Goal: Task Accomplishment & Management: Manage account settings

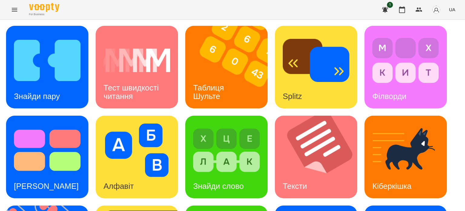
click at [98, 114] on div "Знайди пару Тест швидкості читання Таблиця [PERSON_NAME] Splitz Філворди Тест С…" at bounding box center [232, 201] width 453 height 351
click at [235, 174] on div "Знайди слово" at bounding box center [218, 186] width 66 height 24
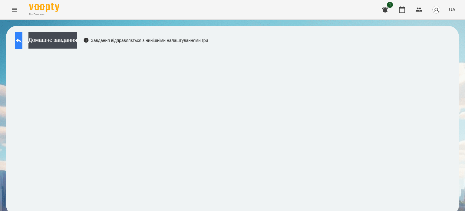
click at [22, 41] on icon at bounding box center [18, 40] width 7 height 7
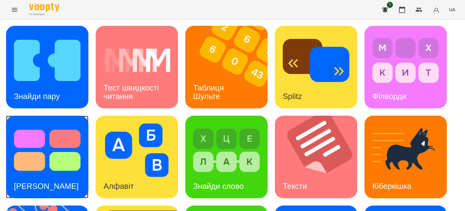
click at [36, 168] on img at bounding box center [47, 149] width 67 height 53
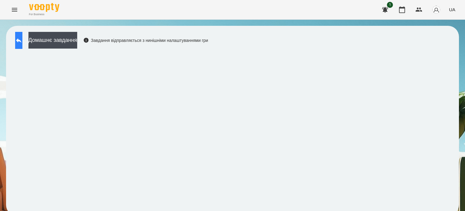
click at [21, 41] on icon at bounding box center [18, 40] width 7 height 7
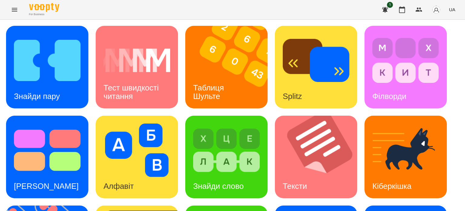
scroll to position [91, 0]
click at [42, 181] on h3 "[PERSON_NAME]" at bounding box center [46, 185] width 65 height 9
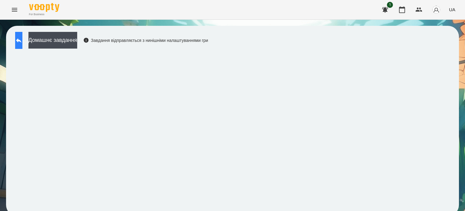
click at [22, 40] on icon at bounding box center [18, 40] width 5 height 5
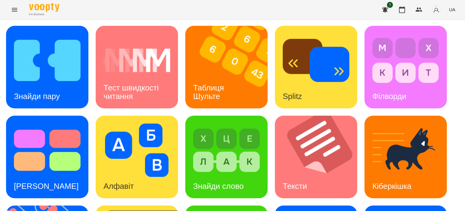
scroll to position [172, 0]
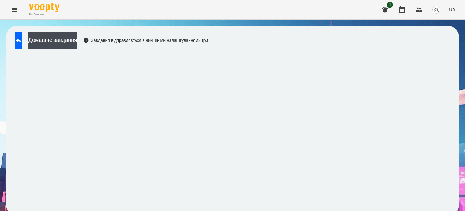
scroll to position [5, 0]
click at [22, 38] on icon at bounding box center [18, 40] width 7 height 7
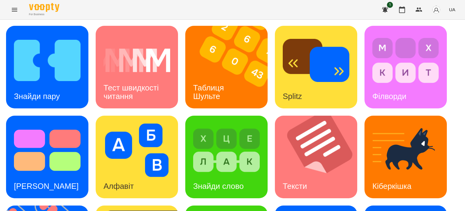
scroll to position [172, 0]
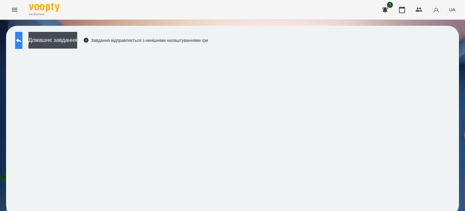
click at [22, 40] on icon at bounding box center [18, 40] width 5 height 5
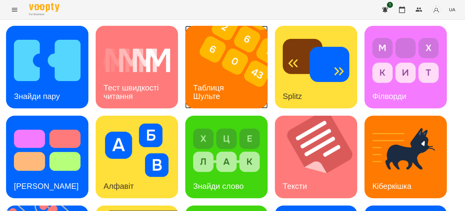
click at [230, 88] on div "Таблиця Шульте" at bounding box center [209, 92] width 49 height 32
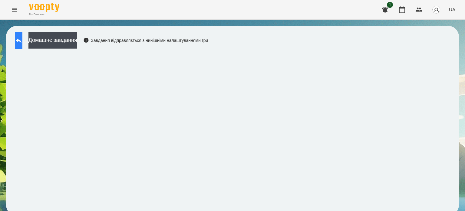
click at [20, 39] on button at bounding box center [18, 40] width 7 height 17
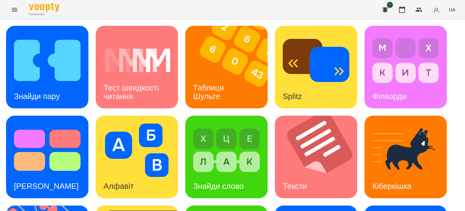
scroll to position [151, 0]
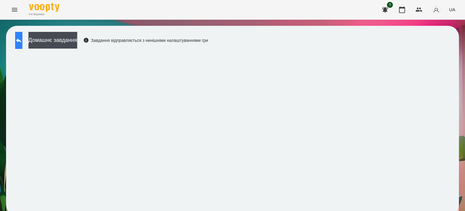
click at [22, 37] on icon at bounding box center [18, 40] width 7 height 7
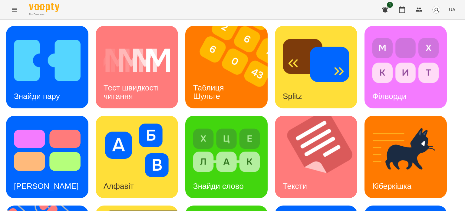
scroll to position [151, 0]
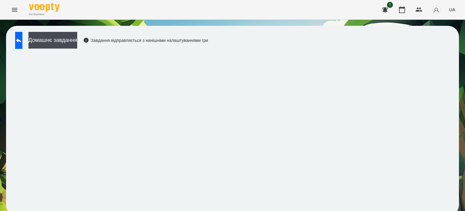
scroll to position [5, 0]
click at [21, 37] on icon at bounding box center [18, 40] width 7 height 7
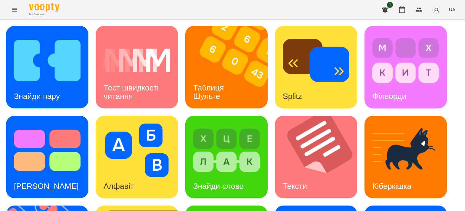
scroll to position [95, 0]
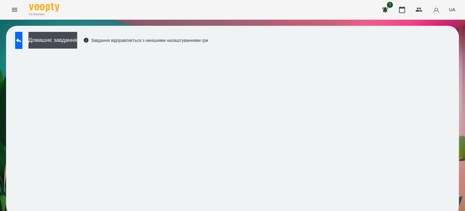
scroll to position [5, 0]
click at [22, 36] on button at bounding box center [18, 40] width 7 height 17
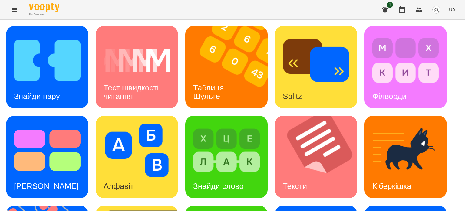
scroll to position [172, 0]
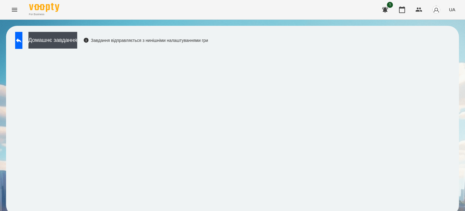
click at [208, 51] on div "Домашнє завдання Завдання відправляється з нинішніми налаштуваннями гри" at bounding box center [110, 42] width 196 height 20
click at [22, 42] on icon at bounding box center [18, 40] width 7 height 7
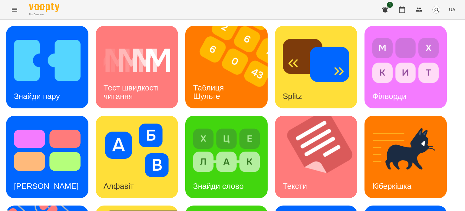
scroll to position [172, 0]
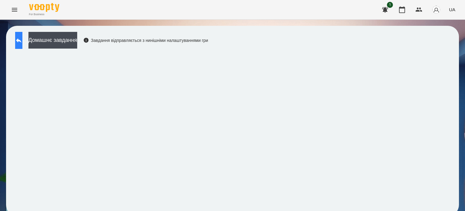
click at [20, 41] on button at bounding box center [18, 40] width 7 height 17
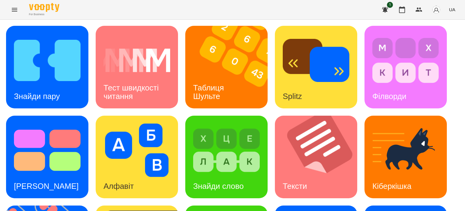
scroll to position [151, 0]
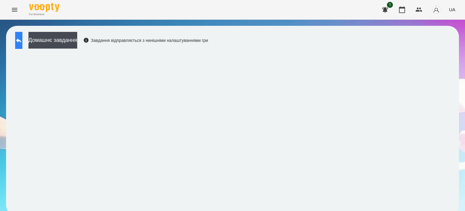
click at [22, 40] on icon at bounding box center [18, 40] width 5 height 5
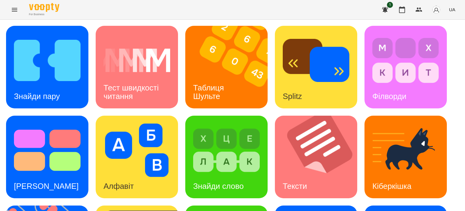
scroll to position [151, 0]
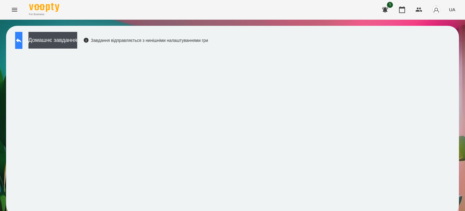
click at [22, 41] on icon at bounding box center [18, 40] width 7 height 7
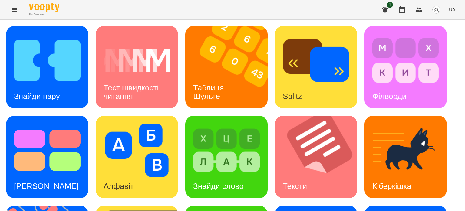
click at [14, 8] on icon "Menu" at bounding box center [14, 9] width 7 height 7
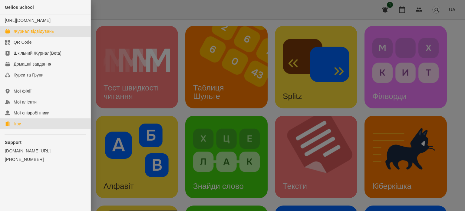
click at [37, 34] on div "Журнал відвідувань" at bounding box center [34, 31] width 40 height 6
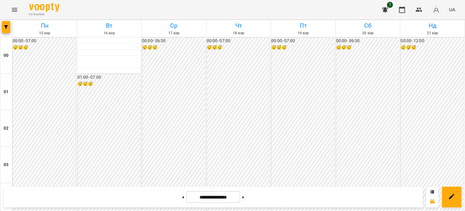
scroll to position [576, 0]
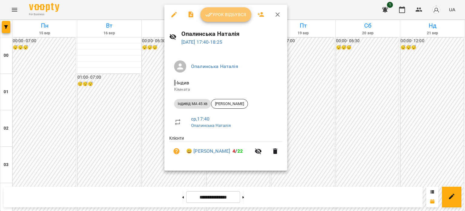
click at [222, 12] on span "Урок відбувся" at bounding box center [225, 14] width 41 height 7
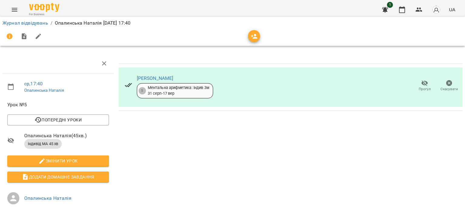
click at [14, 8] on icon "Menu" at bounding box center [14, 10] width 5 height 4
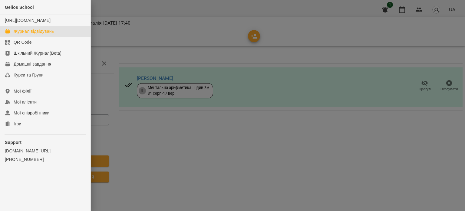
click at [32, 34] on div "Журнал відвідувань" at bounding box center [34, 31] width 40 height 6
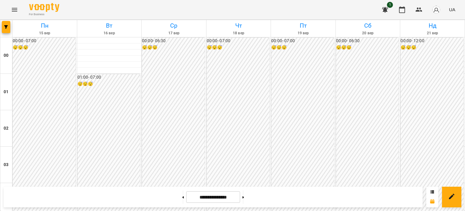
scroll to position [636, 0]
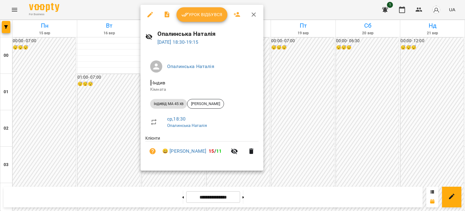
click at [209, 12] on span "Урок відбувся" at bounding box center [201, 14] width 41 height 7
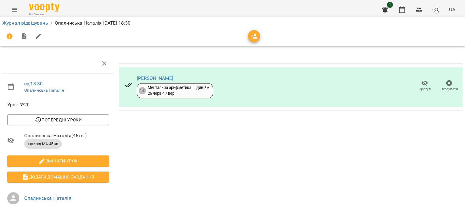
click at [15, 8] on icon "Menu" at bounding box center [14, 10] width 5 height 4
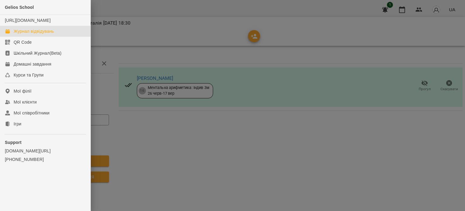
click at [40, 34] on div "Журнал відвідувань" at bounding box center [34, 31] width 40 height 6
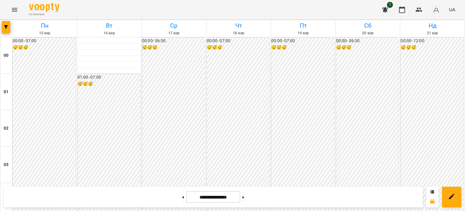
scroll to position [635, 0]
click at [15, 9] on icon "Menu" at bounding box center [14, 9] width 7 height 7
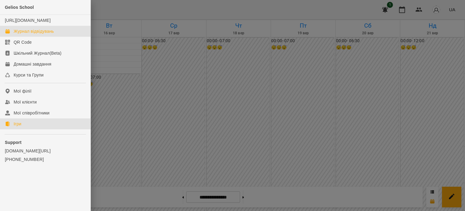
click at [19, 127] on div "Ігри" at bounding box center [18, 124] width 8 height 6
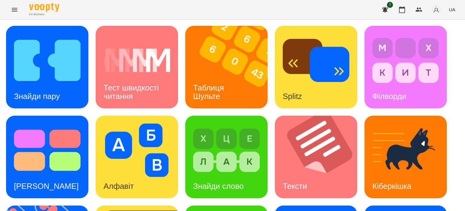
scroll to position [172, 0]
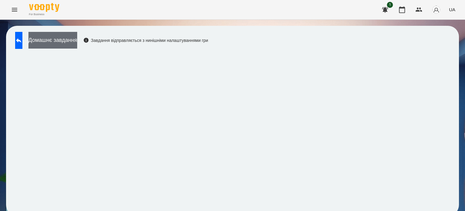
click at [77, 39] on button "Домашнє завдання" at bounding box center [52, 40] width 49 height 17
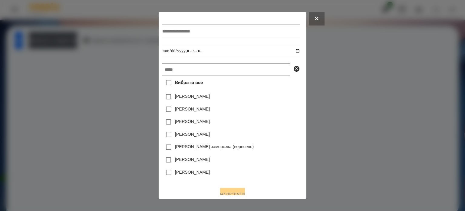
click at [162, 70] on input "text" at bounding box center [226, 69] width 128 height 13
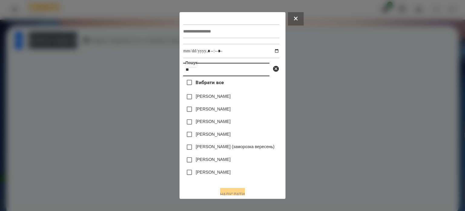
type input "*"
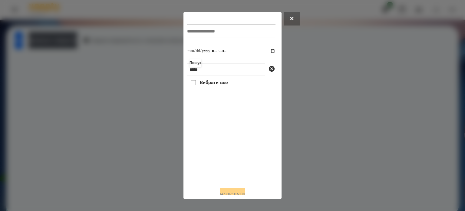
click at [237, 95] on div "Вибрати все" at bounding box center [231, 128] width 88 height 105
click at [203, 72] on input "*****" at bounding box center [226, 69] width 78 height 13
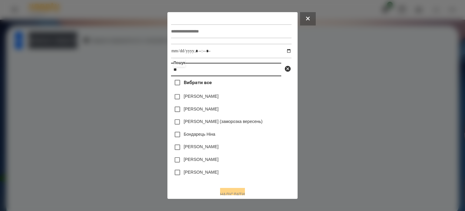
type input "*"
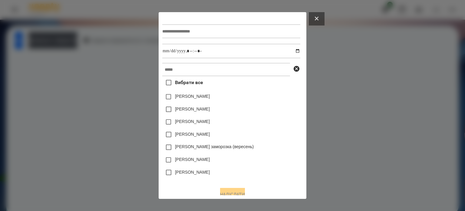
click at [317, 21] on button at bounding box center [317, 18] width 16 height 13
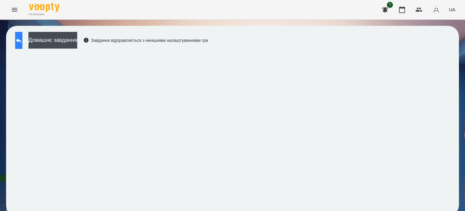
click at [22, 40] on icon at bounding box center [18, 40] width 7 height 7
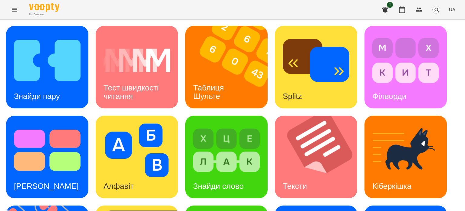
click at [13, 10] on icon "Menu" at bounding box center [14, 9] width 7 height 7
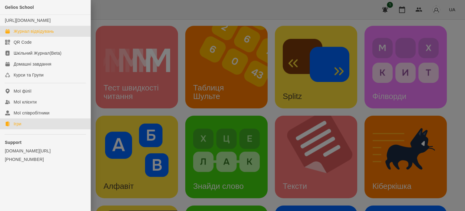
click at [36, 34] on div "Журнал відвідувань" at bounding box center [34, 31] width 40 height 6
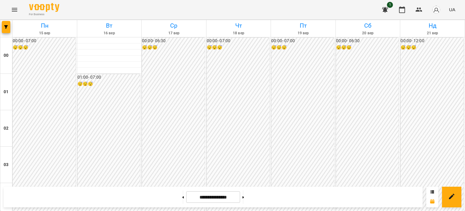
scroll to position [666, 0]
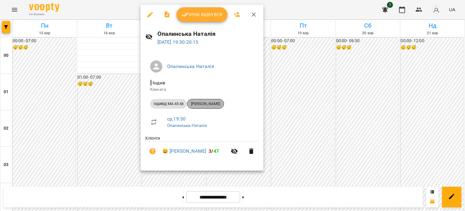
click at [215, 103] on span "[PERSON_NAME]" at bounding box center [206, 103] width 36 height 5
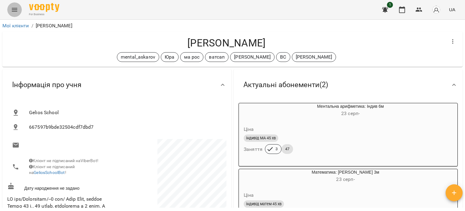
click at [15, 11] on icon "Menu" at bounding box center [14, 9] width 7 height 7
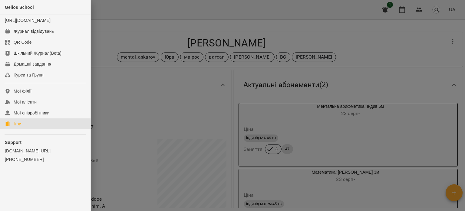
click at [18, 127] on div "Ігри" at bounding box center [18, 124] width 8 height 6
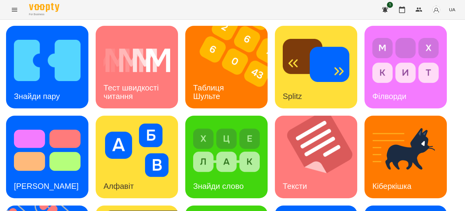
click at [16, 8] on icon "Menu" at bounding box center [14, 10] width 5 height 4
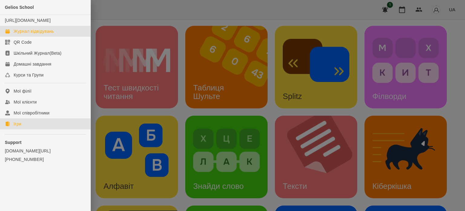
click at [31, 34] on div "Журнал відвідувань" at bounding box center [34, 31] width 40 height 6
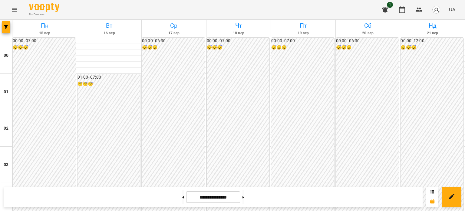
scroll to position [605, 0]
click at [15, 11] on icon "Menu" at bounding box center [14, 9] width 7 height 7
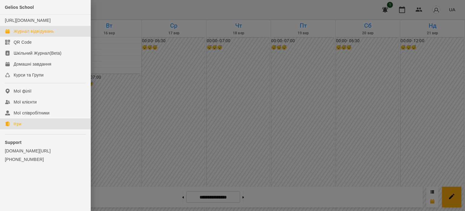
click at [18, 127] on div "Ігри" at bounding box center [18, 124] width 8 height 6
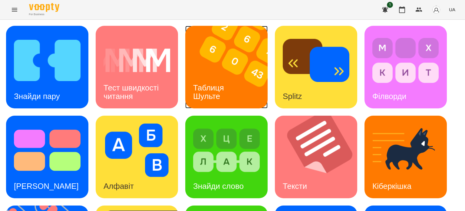
click at [234, 85] on div "Таблиця Шульте" at bounding box center [209, 92] width 49 height 32
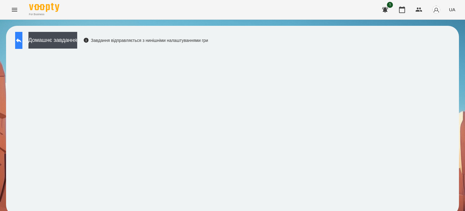
click at [22, 41] on icon at bounding box center [18, 40] width 5 height 5
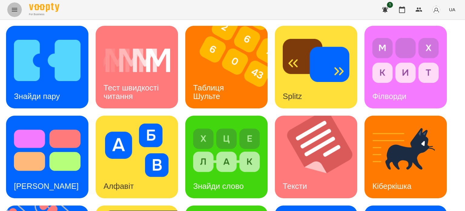
click at [17, 8] on icon "Menu" at bounding box center [14, 9] width 7 height 7
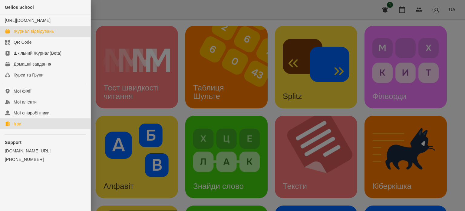
click at [37, 34] on div "Журнал відвідувань" at bounding box center [34, 31] width 40 height 6
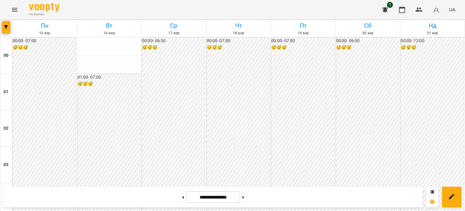
scroll to position [666, 0]
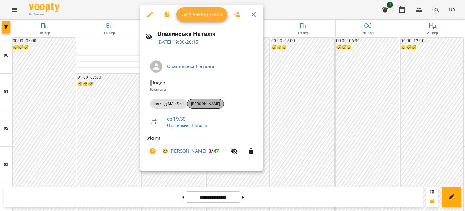
click at [206, 104] on span "[PERSON_NAME]" at bounding box center [206, 103] width 36 height 5
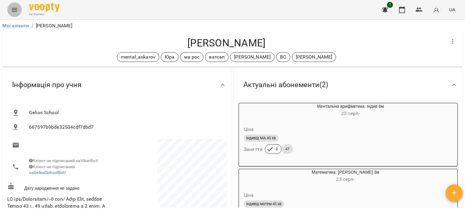
click at [15, 6] on icon "Menu" at bounding box center [14, 9] width 7 height 7
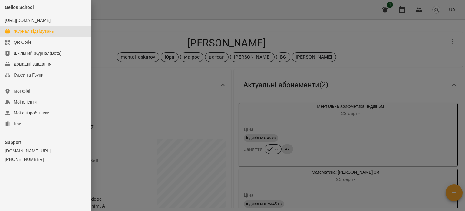
click at [35, 34] on div "Журнал відвідувань" at bounding box center [34, 31] width 40 height 6
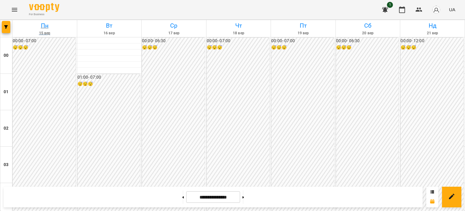
scroll to position [121, 0]
click at [12, 11] on icon "Menu" at bounding box center [14, 9] width 7 height 7
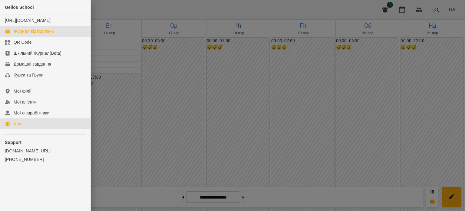
click at [23, 129] on link "Ігри" at bounding box center [45, 123] width 91 height 11
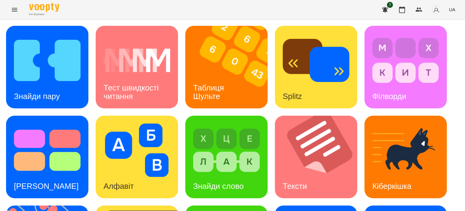
scroll to position [172, 0]
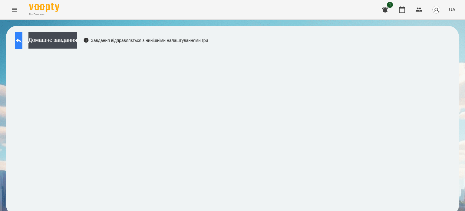
click at [22, 40] on icon at bounding box center [18, 40] width 5 height 5
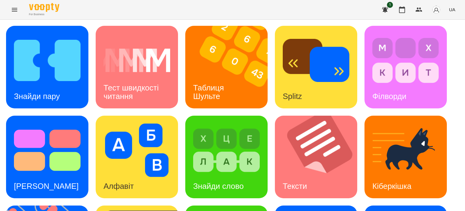
scroll to position [91, 0]
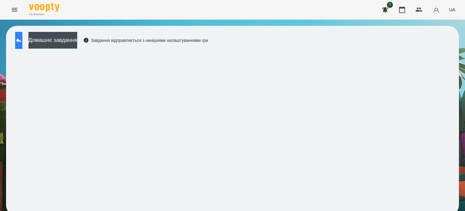
click at [22, 37] on icon at bounding box center [18, 40] width 7 height 7
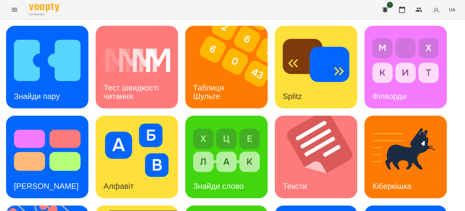
scroll to position [172, 0]
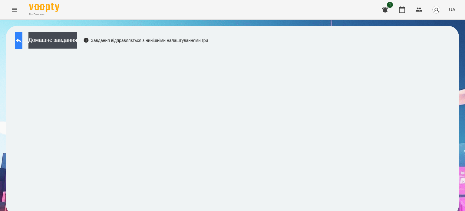
click at [22, 44] on button at bounding box center [18, 40] width 7 height 17
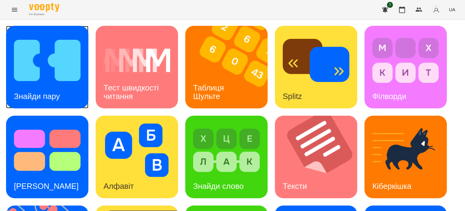
click at [45, 85] on div "Знайди пару" at bounding box center [37, 96] width 62 height 24
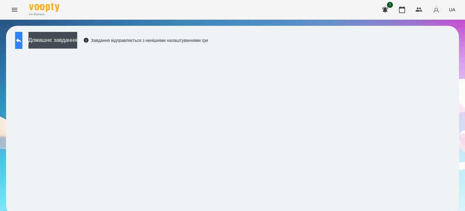
click at [22, 40] on icon at bounding box center [18, 40] width 7 height 7
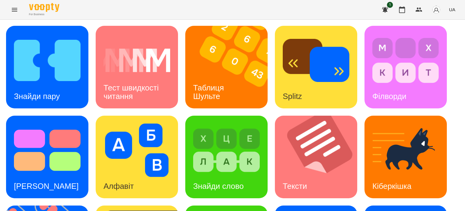
scroll to position [172, 0]
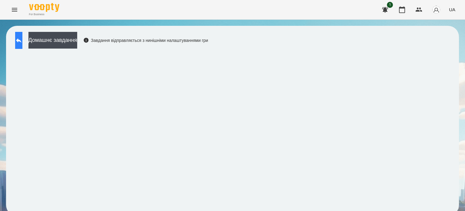
click at [22, 41] on icon at bounding box center [18, 40] width 7 height 7
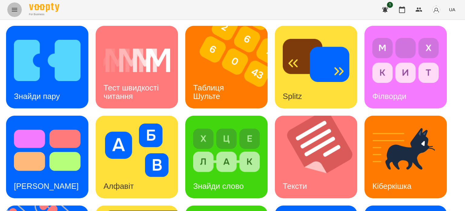
click at [15, 12] on icon "Menu" at bounding box center [14, 9] width 7 height 7
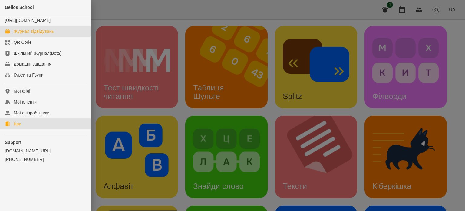
click at [24, 34] on div "Журнал відвідувань" at bounding box center [34, 31] width 40 height 6
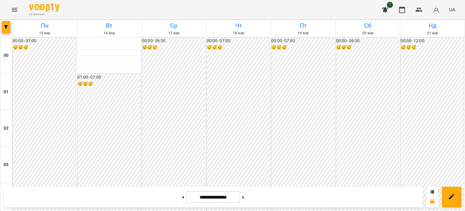
scroll to position [636, 0]
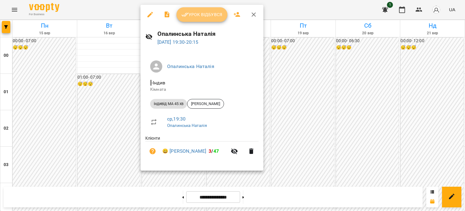
click at [208, 11] on span "Урок відбувся" at bounding box center [201, 14] width 41 height 7
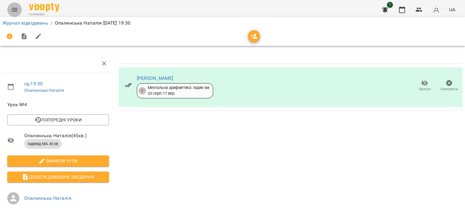
click at [15, 9] on icon "Menu" at bounding box center [14, 9] width 7 height 7
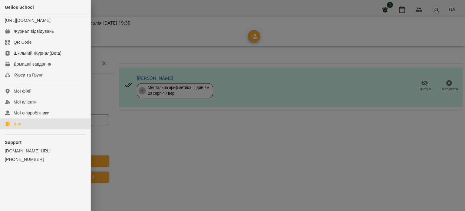
click at [17, 127] on div "Ігри" at bounding box center [18, 124] width 8 height 6
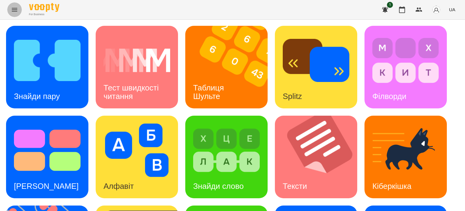
click at [12, 8] on icon "Menu" at bounding box center [14, 10] width 5 height 4
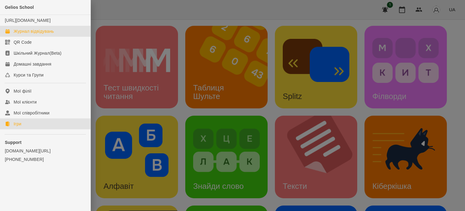
click at [31, 34] on div "Журнал відвідувань" at bounding box center [34, 31] width 40 height 6
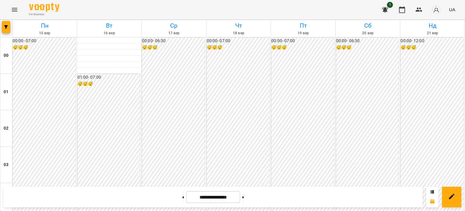
scroll to position [575, 0]
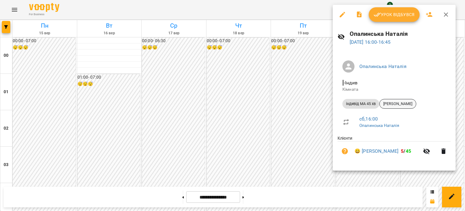
click at [402, 101] on span "[PERSON_NAME]" at bounding box center [398, 103] width 36 height 5
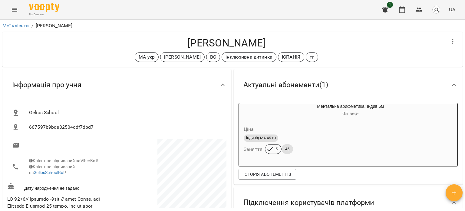
click at [16, 8] on icon "Menu" at bounding box center [14, 9] width 7 height 7
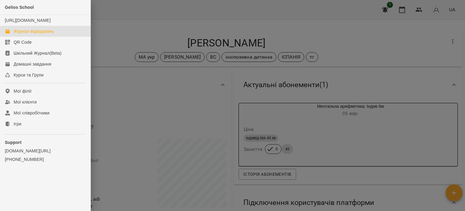
click at [29, 34] on div "Журнал відвідувань" at bounding box center [34, 31] width 40 height 6
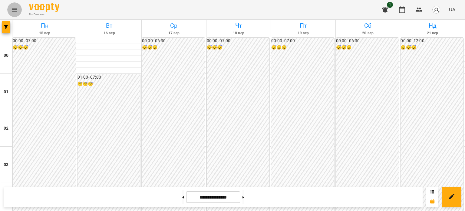
click at [15, 10] on icon "Menu" at bounding box center [14, 9] width 7 height 7
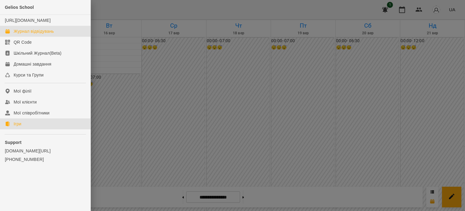
click at [24, 129] on link "Ігри" at bounding box center [45, 123] width 91 height 11
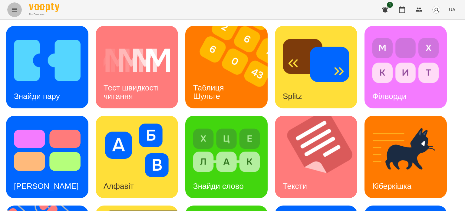
click at [17, 10] on icon "Menu" at bounding box center [14, 9] width 7 height 7
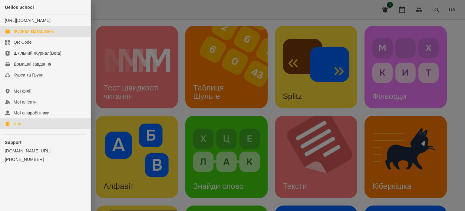
click at [41, 34] on div "Журнал відвідувань" at bounding box center [34, 31] width 40 height 6
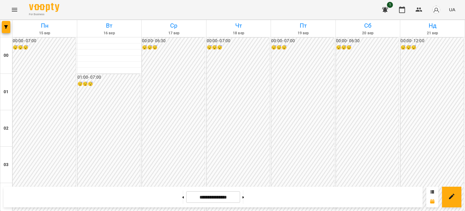
scroll to position [332, 0]
click at [13, 9] on icon "Menu" at bounding box center [14, 9] width 7 height 7
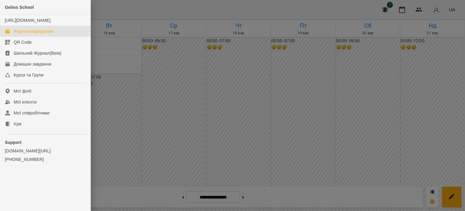
click at [184, 96] on div at bounding box center [232, 105] width 465 height 211
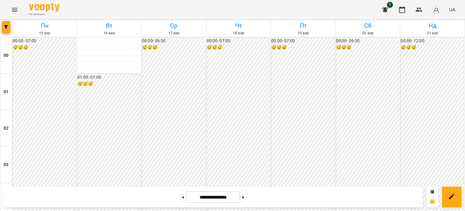
scroll to position [575, 0]
click at [12, 8] on icon "Menu" at bounding box center [14, 10] width 5 height 4
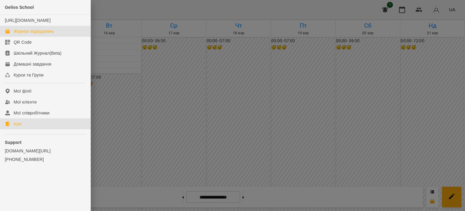
click at [25, 129] on link "Ігри" at bounding box center [45, 123] width 91 height 11
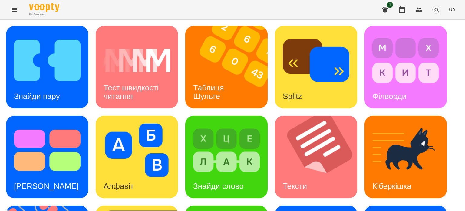
scroll to position [91, 0]
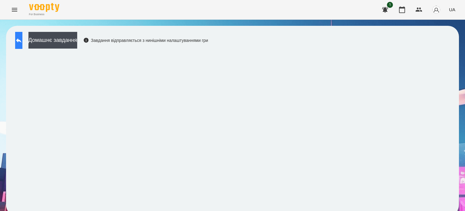
click at [22, 42] on icon at bounding box center [18, 40] width 7 height 7
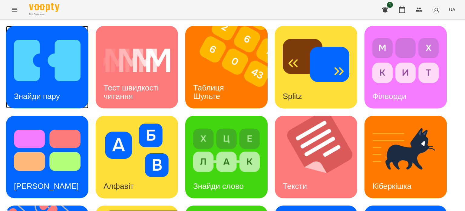
click at [54, 81] on img at bounding box center [47, 60] width 67 height 53
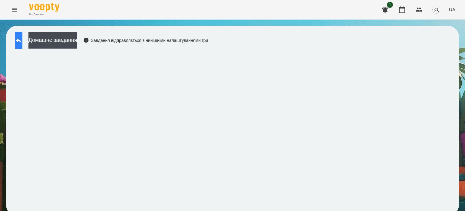
click at [22, 43] on icon at bounding box center [18, 40] width 7 height 7
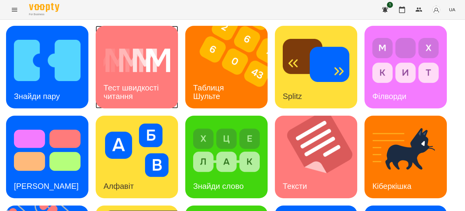
click at [152, 87] on h3 "Тест швидкості читання" at bounding box center [132, 91] width 57 height 17
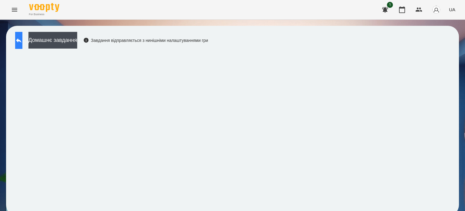
click at [22, 38] on button at bounding box center [18, 40] width 7 height 17
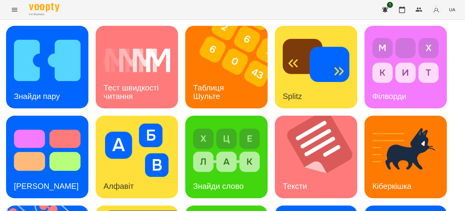
scroll to position [91, 0]
click at [386, 174] on div "Кіберкішка" at bounding box center [392, 186] width 55 height 24
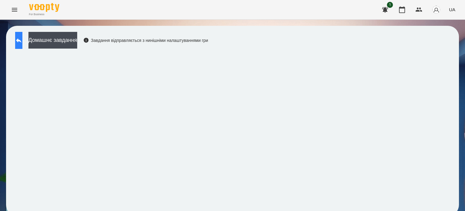
click at [22, 38] on icon at bounding box center [18, 40] width 7 height 7
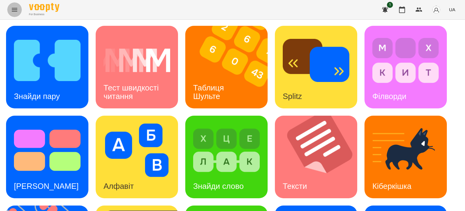
click at [15, 7] on icon "Menu" at bounding box center [14, 9] width 7 height 7
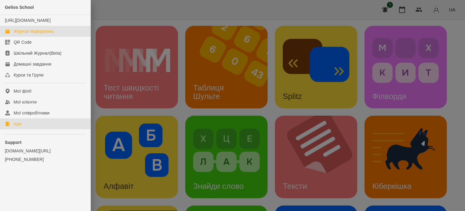
click at [43, 34] on div "Журнал відвідувань" at bounding box center [34, 31] width 40 height 6
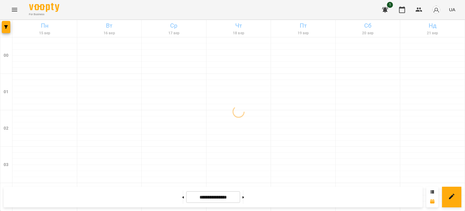
scroll to position [726, 0]
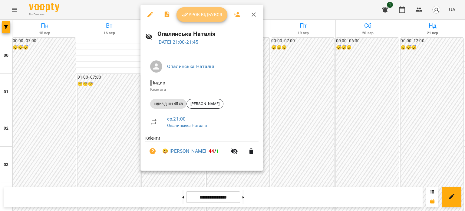
click at [203, 12] on span "Урок відбувся" at bounding box center [201, 14] width 41 height 7
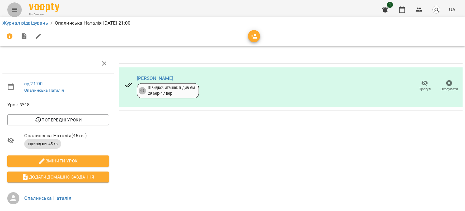
click at [12, 11] on icon "Menu" at bounding box center [14, 9] width 7 height 7
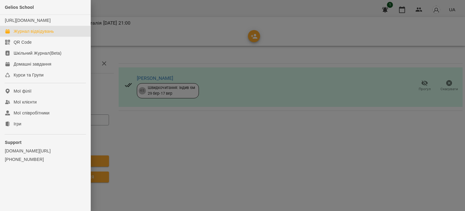
click at [41, 34] on div "Журнал відвідувань" at bounding box center [34, 31] width 40 height 6
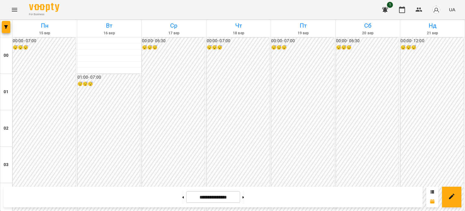
scroll to position [272, 0]
